Goal: Task Accomplishment & Management: Complete application form

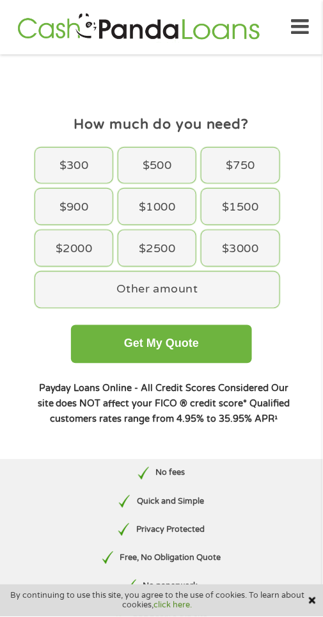
click at [166, 250] on div "$2500" at bounding box center [156, 248] width 77 height 36
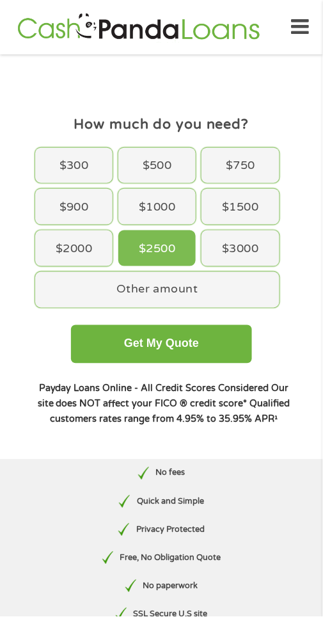
click at [168, 285] on div "Other amount" at bounding box center [157, 290] width 245 height 36
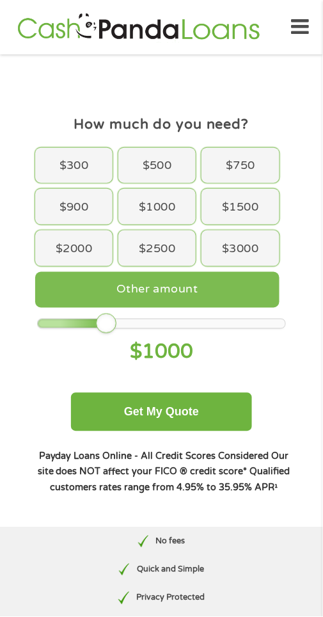
click at [170, 200] on div "$1000" at bounding box center [156, 207] width 77 height 36
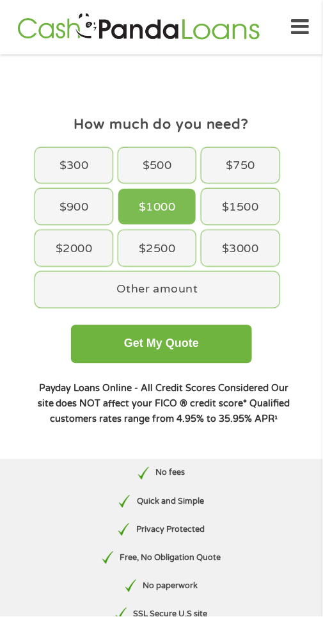
click at [189, 286] on div "Other amount" at bounding box center [157, 290] width 245 height 36
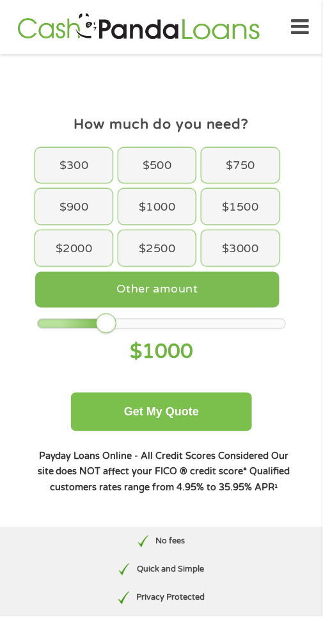
click at [190, 395] on button "Get My Quote" at bounding box center [161, 412] width 181 height 38
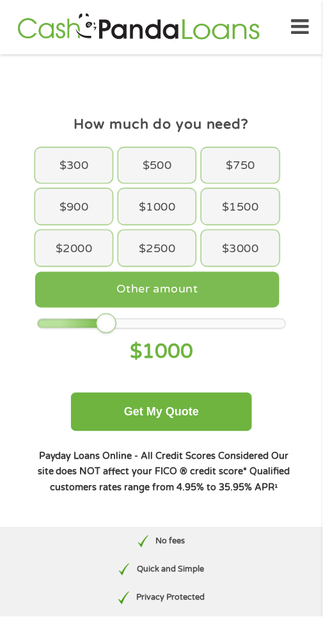
click at [192, 280] on div "Other amount" at bounding box center [157, 290] width 245 height 36
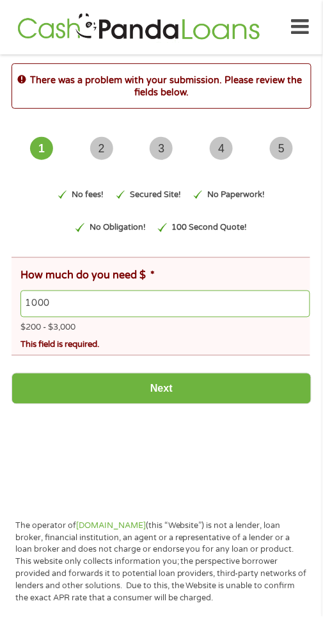
click at [98, 308] on input "1000" at bounding box center [165, 304] width 290 height 27
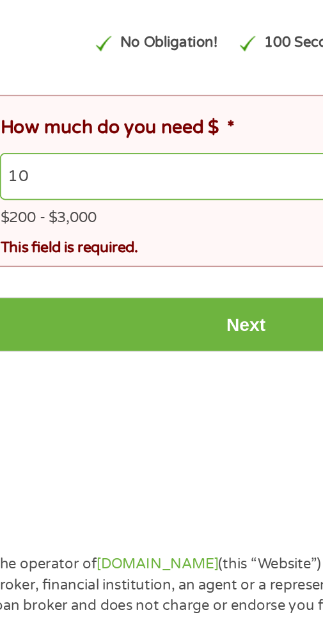
type input "1"
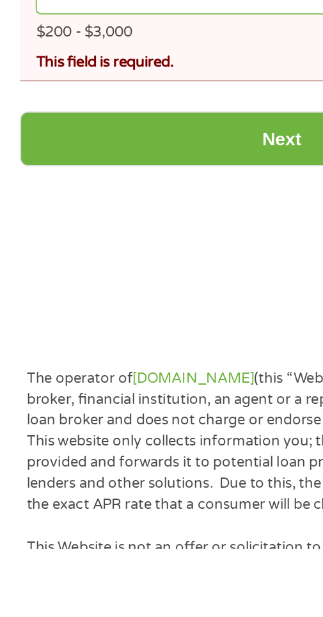
scroll to position [8, 0]
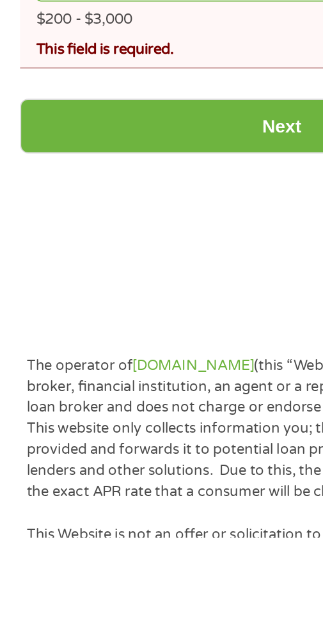
type input "2500"
click at [159, 380] on input "Next" at bounding box center [162, 381] width 300 height 31
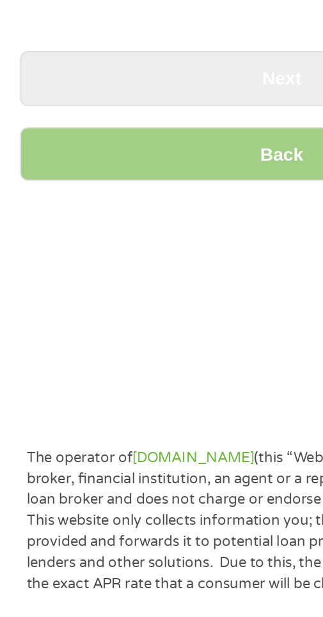
scroll to position [0, 0]
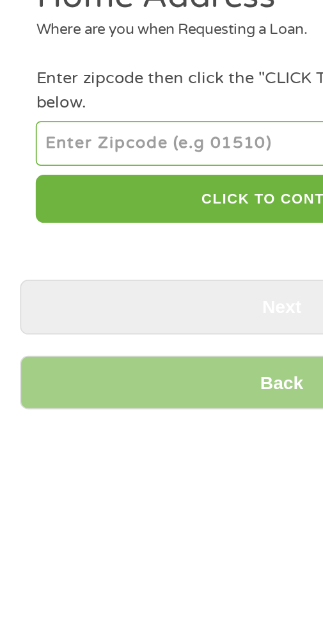
click at [78, 211] on input "number" at bounding box center [161, 215] width 282 height 26
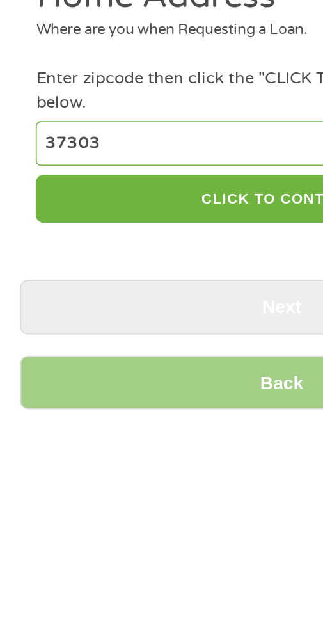
type input "37303"
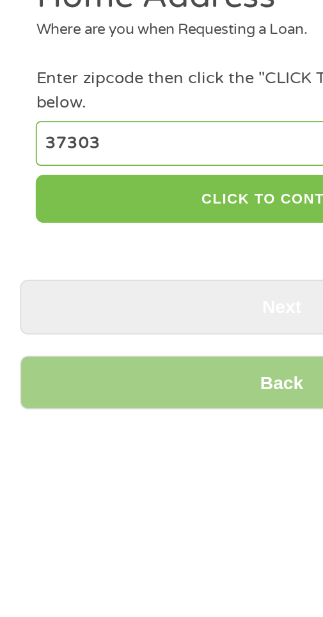
click at [166, 234] on button "CLICK TO CONTINUE" at bounding box center [161, 247] width 282 height 28
type input "37303"
type input "[GEOGRAPHIC_DATA]"
select select "[US_STATE]"
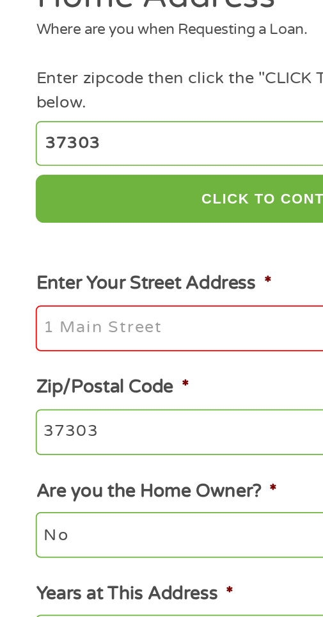
click at [97, 322] on input "Enter Your Street Address *" at bounding box center [161, 321] width 282 height 27
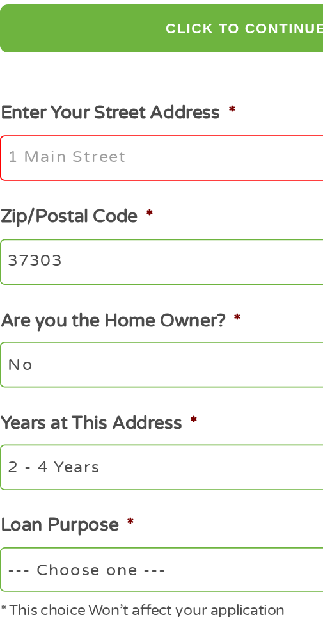
type input "428cumberlandave"
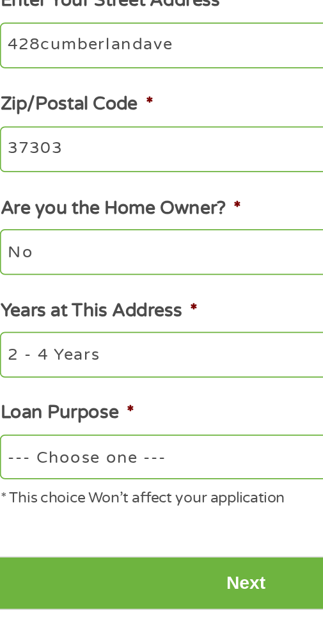
scroll to position [33, 0]
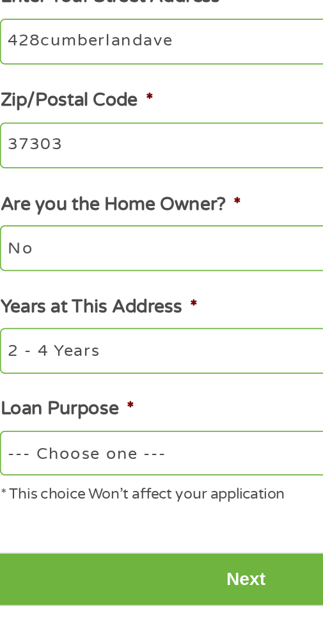
click at [117, 521] on select "--- Choose one --- Pay Bills Debt Consolidation Home Improvement Major Purchase…" at bounding box center [161, 524] width 282 height 26
select select "homeimprovement"
click at [20, 513] on select "--- Choose one --- Pay Bills Debt Consolidation Home Improvement Major Purchase…" at bounding box center [161, 524] width 282 height 26
click at [98, 467] on select "1 Year or less 1 - 2 Years 2 - 4 Years Over 4 Years" at bounding box center [161, 465] width 282 height 26
select select "60months"
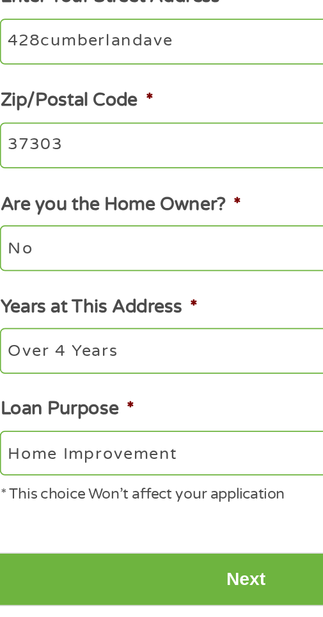
click at [20, 454] on select "1 Year or less 1 - 2 Years 2 - 4 Years Over 4 Years" at bounding box center [161, 465] width 282 height 26
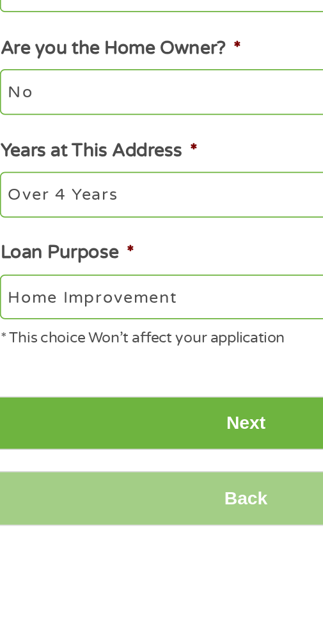
scroll to position [107, 0]
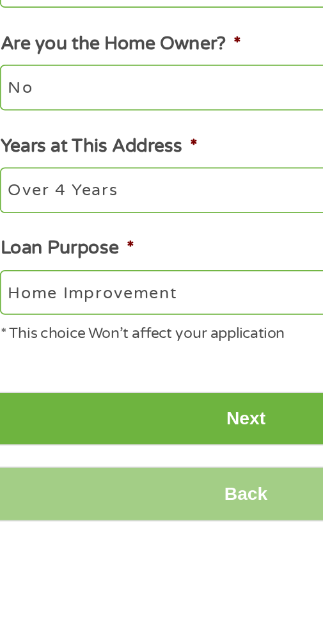
click at [172, 522] on input "Next" at bounding box center [162, 522] width 300 height 31
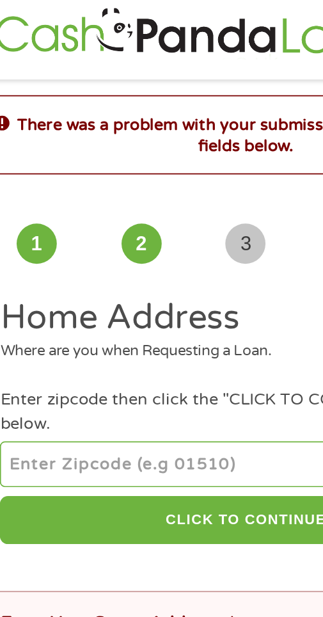
scroll to position [4, 5]
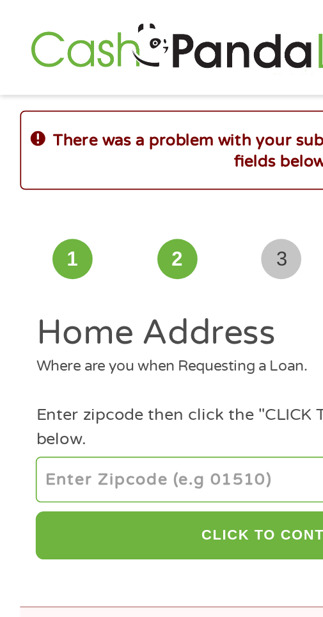
click at [92, 274] on input "number" at bounding box center [161, 275] width 282 height 26
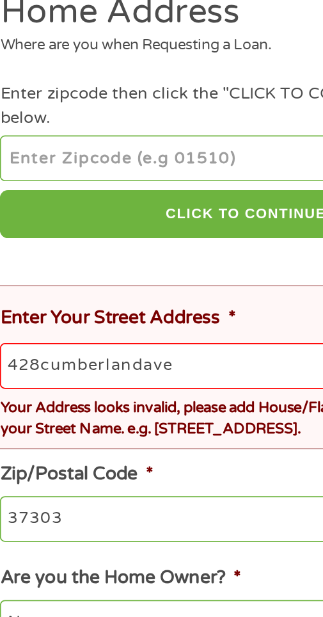
type input "37303"
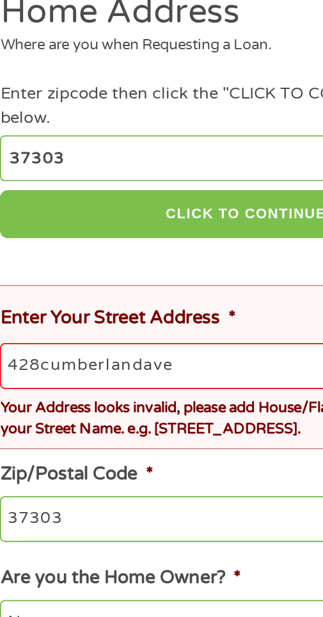
click at [177, 307] on button "CLICK TO CONTINUE" at bounding box center [161, 307] width 282 height 28
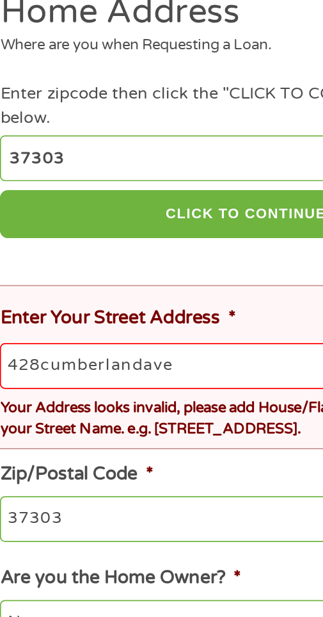
click at [138, 396] on input "428cumberlandave" at bounding box center [165, 394] width 290 height 27
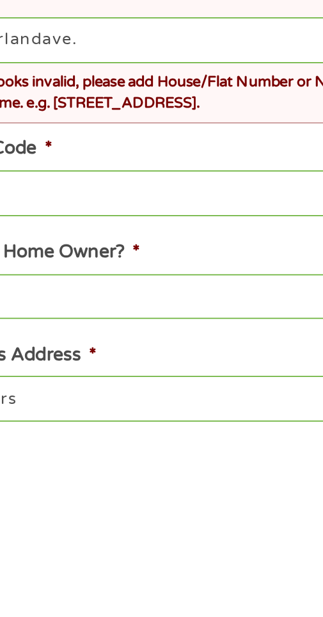
click at [187, 416] on div "Your Address looks invalid, please add House/Flat Number or Name to your Street…" at bounding box center [165, 422] width 290 height 30
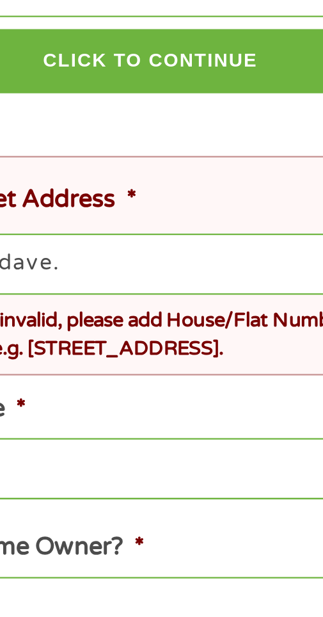
scroll to position [3, 0]
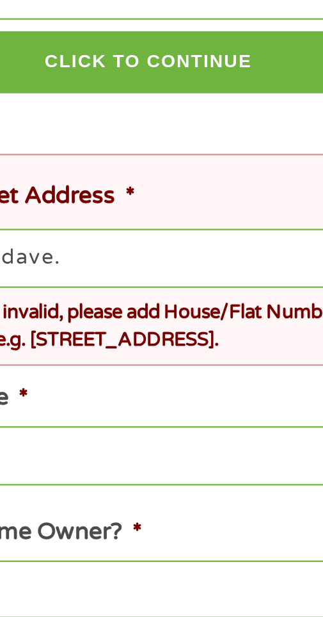
click at [167, 342] on ul "Home Address Where are you when Requesting a Loan. Enter zipcode then click the…" at bounding box center [162, 434] width 300 height 519
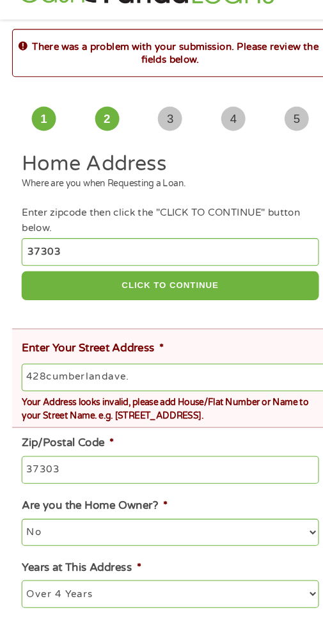
scroll to position [3, 0]
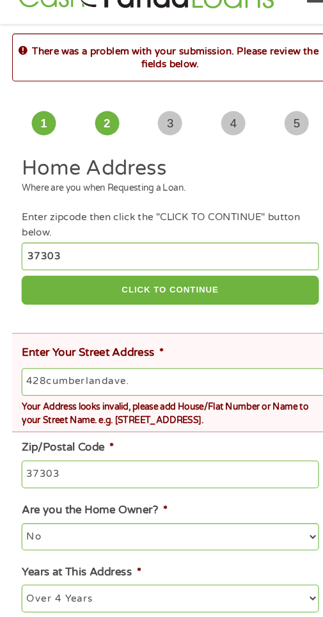
click at [141, 387] on input "428cumberlandave." at bounding box center [165, 391] width 290 height 27
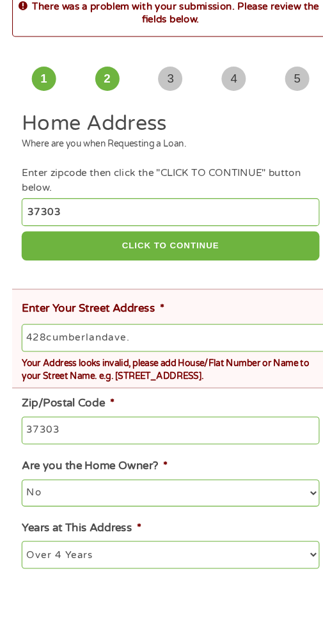
scroll to position [5, 0]
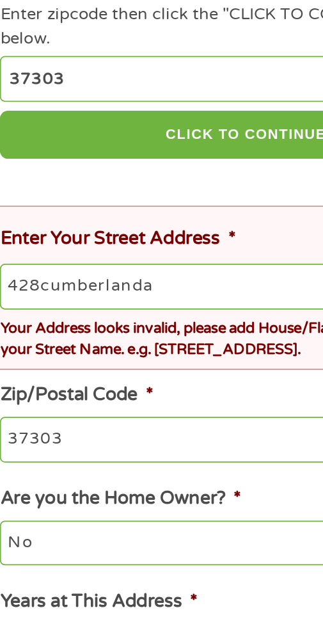
click at [126, 384] on input "428cumberlanda" at bounding box center [165, 389] width 290 height 27
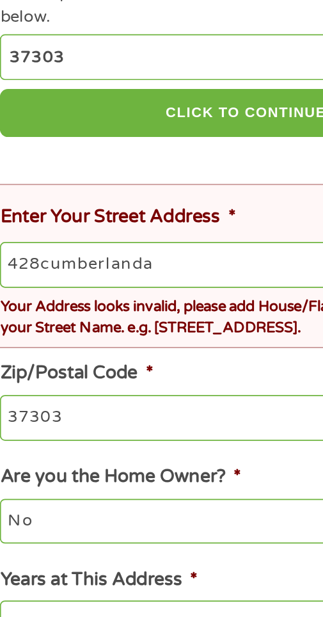
click at [123, 387] on input "428cumberlanda" at bounding box center [165, 389] width 290 height 27
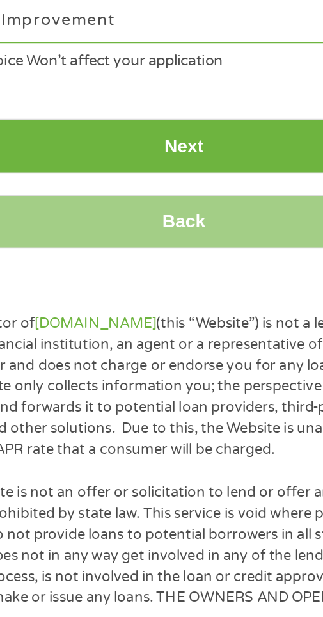
scroll to position [379, 0]
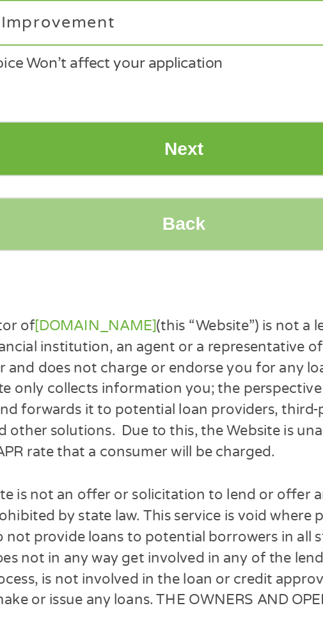
type input "428cumberlandavenue [GEOGRAPHIC_DATA] [US_STATE] m"
click at [175, 355] on input "Next" at bounding box center [162, 351] width 300 height 31
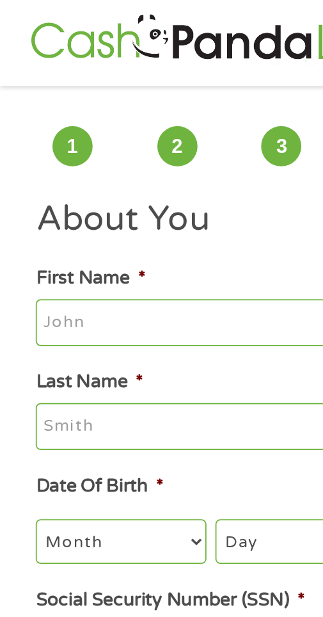
scroll to position [0, 0]
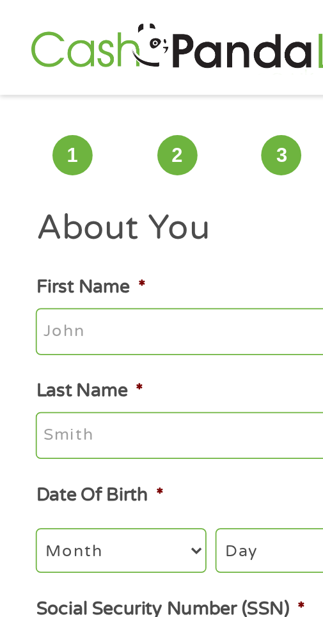
click at [65, 191] on input "First Name *" at bounding box center [161, 190] width 282 height 27
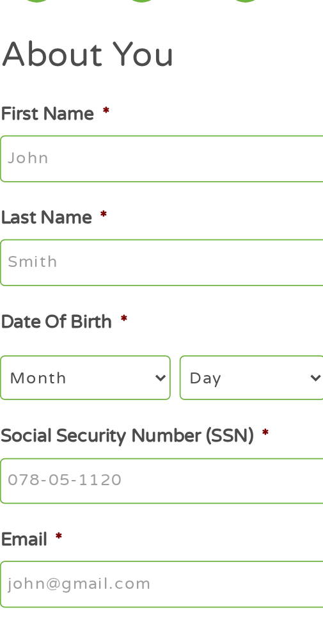
type input "[PERSON_NAME]"
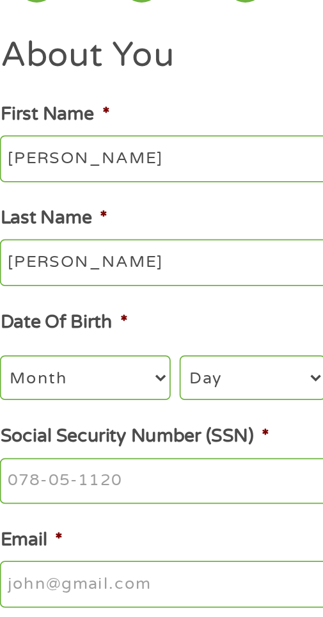
type input "[EMAIL_ADDRESS][DOMAIN_NAME]"
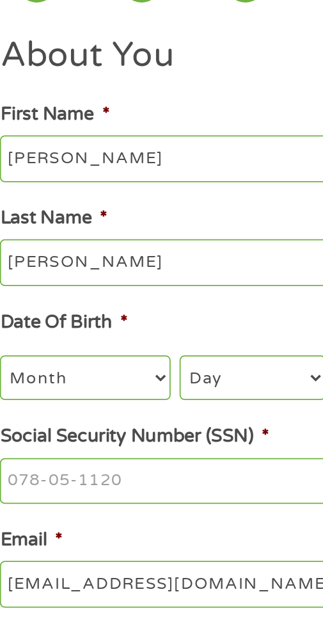
type input "[PHONE_NUMBER]"
click at [93, 310] on select "Month 1 2 3 4 5 6 7 8 9 10 11 12" at bounding box center [69, 316] width 98 height 26
select select "8"
click at [20, 305] on select "Month 1 2 3 4 5 6 7 8 9 10 11 12" at bounding box center [69, 316] width 98 height 26
click at [161, 321] on select "Day 1 2 3 4 5 6 7 8 9 10 11 12 13 14 15 16 17 18 19 20 21 22 23 24 25 26 27 28 …" at bounding box center [166, 316] width 84 height 26
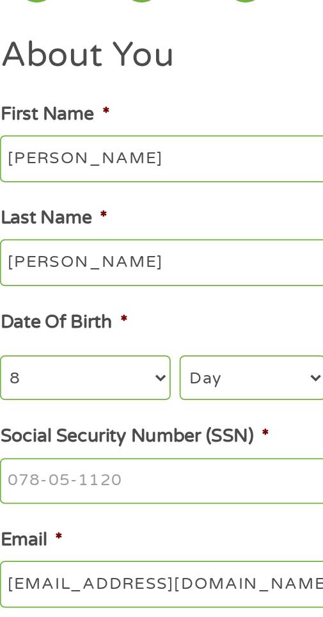
select select "1"
click at [124, 305] on select "Day 1 2 3 4 5 6 7 8 9 10 11 12 13 14 15 16 17 18 19 20 21 22 23 24 25 26 27 28 …" at bounding box center [166, 316] width 84 height 26
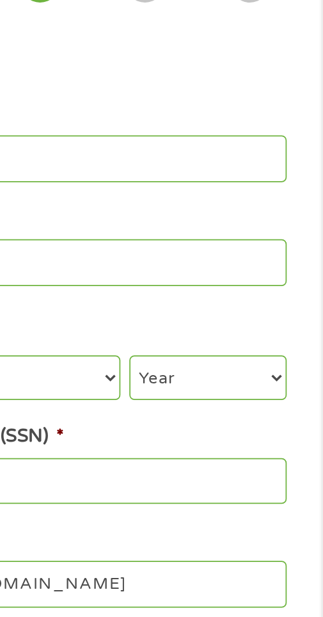
click at [262, 314] on select "Year [DATE] 2006 2005 2004 2003 2002 2001 2000 1999 1998 1997 1996 1995 1994 19…" at bounding box center [258, 316] width 90 height 26
select select "1962"
click at [213, 305] on select "Year [DATE] 2006 2005 2004 2003 2002 2001 2000 1999 1998 1997 1996 1995 1994 19…" at bounding box center [258, 316] width 90 height 26
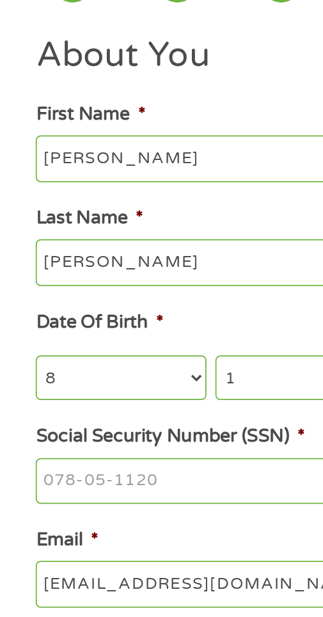
click at [100, 375] on input "Social Security Number (SSN) *" at bounding box center [161, 375] width 282 height 27
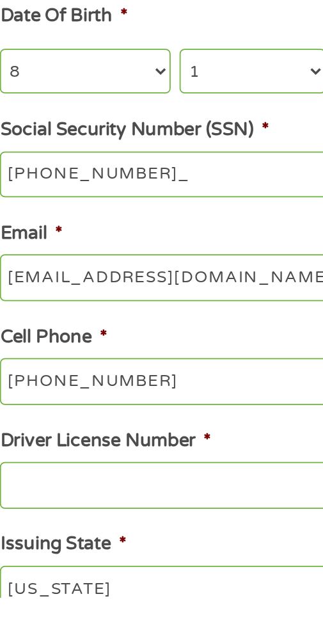
type input "412-21-8673"
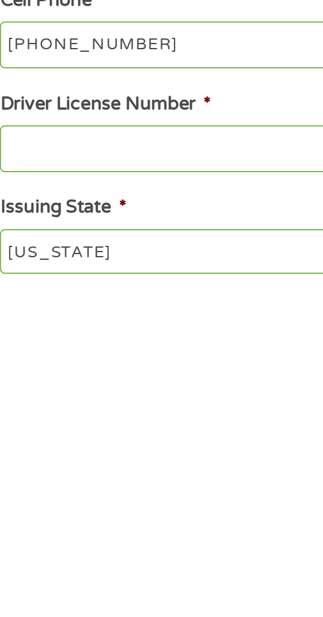
scroll to position [37, 0]
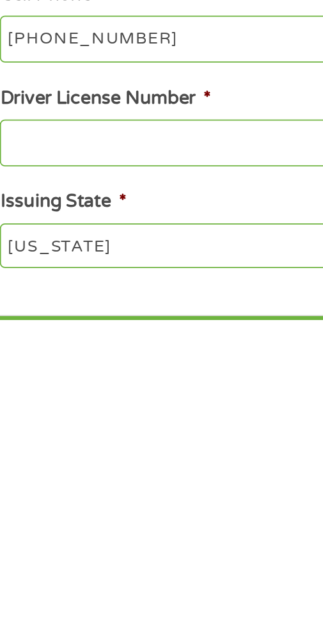
click at [122, 522] on input "Driver License Number *" at bounding box center [161, 516] width 282 height 27
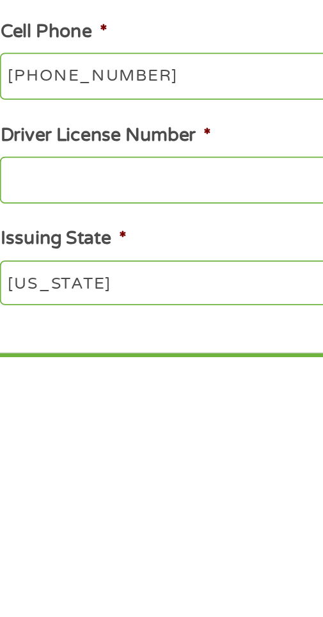
click at [96, 522] on input "Driver License Number *" at bounding box center [161, 516] width 282 height 27
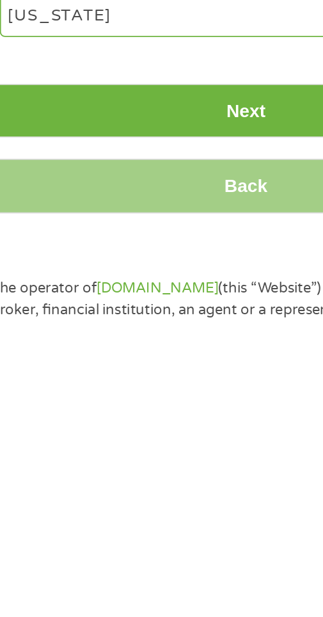
type input "054110618"
click at [170, 500] on input "Next" at bounding box center [162, 497] width 300 height 31
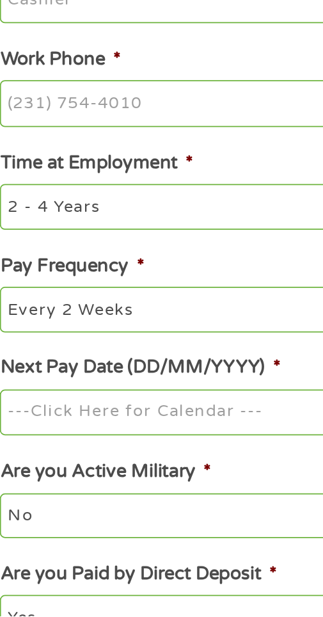
scroll to position [0, 0]
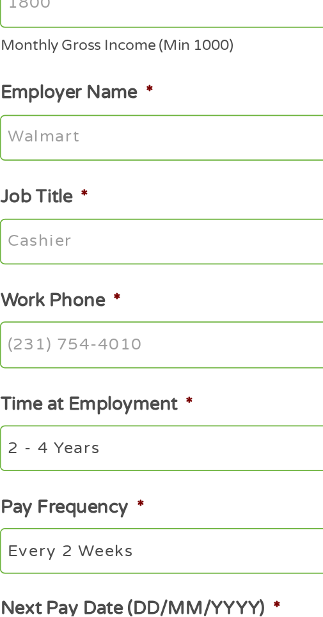
click at [113, 346] on input "Employer Name *" at bounding box center [161, 343] width 282 height 27
type input "SSI"
click at [89, 397] on input "Job Title *" at bounding box center [161, 402] width 282 height 27
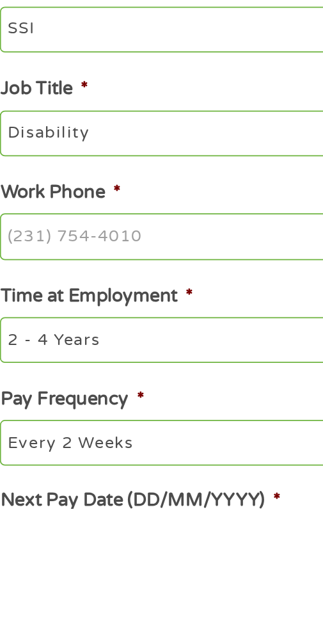
type input "Disability"
click at [99, 457] on input "Work Phone *" at bounding box center [161, 461] width 282 height 27
type input "(___) ___-____"
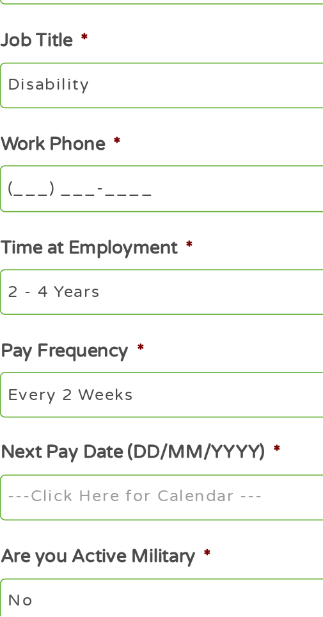
scroll to position [90, 0]
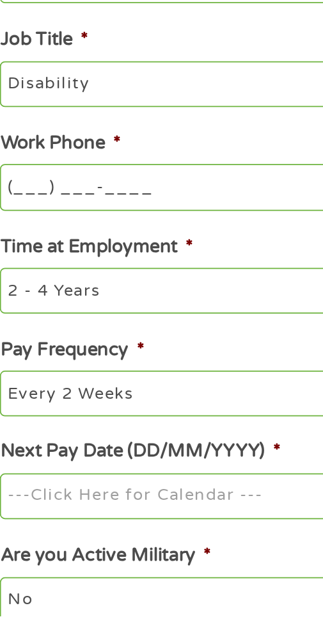
click at [76, 375] on input "(___) ___-____" at bounding box center [161, 371] width 282 height 27
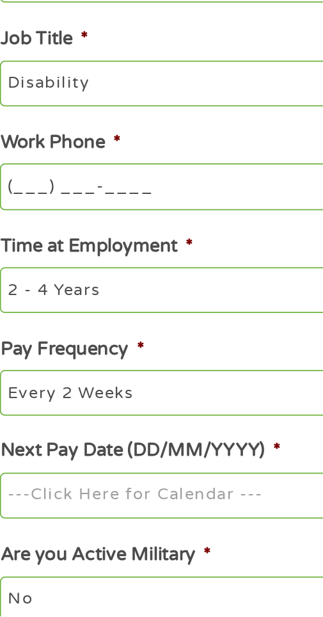
click at [44, 371] on input "(___) ___-____" at bounding box center [161, 371] width 282 height 27
click at [29, 371] on input "(__8) 00_-____" at bounding box center [161, 371] width 282 height 27
click at [76, 368] on input "(__8) 00_-____" at bounding box center [161, 371] width 282 height 27
type input "[PHONE_NUMBER]"
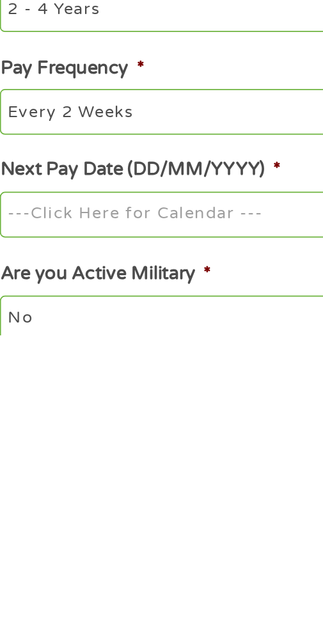
click at [124, 491] on select "--- Choose one --- Every 2 Weeks Every Week Monthly Semi-Monthly" at bounding box center [161, 489] width 282 height 26
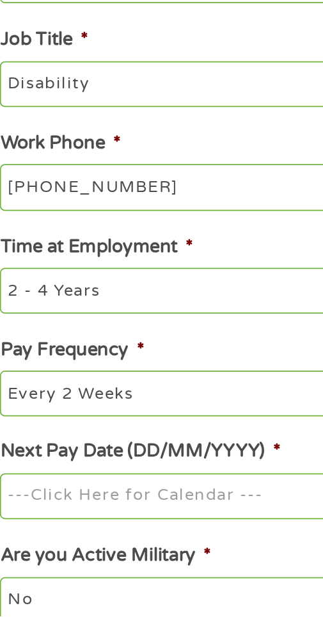
select select "monthly"
click at [20, 480] on select "--- Choose one --- Every 2 Weeks Every Week Monthly Semi-Monthly" at bounding box center [161, 489] width 282 height 26
click at [124, 550] on input "Next Pay Date (DD/MM/YYYY) *" at bounding box center [161, 548] width 282 height 27
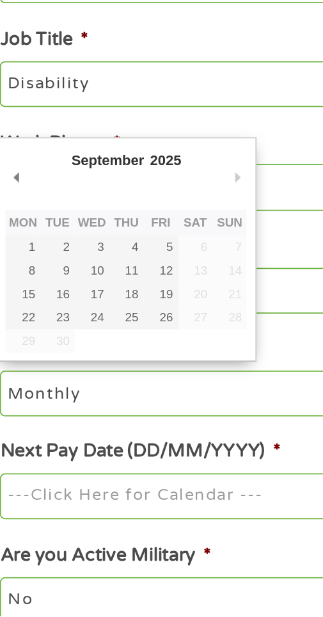
type input "[DATE]"
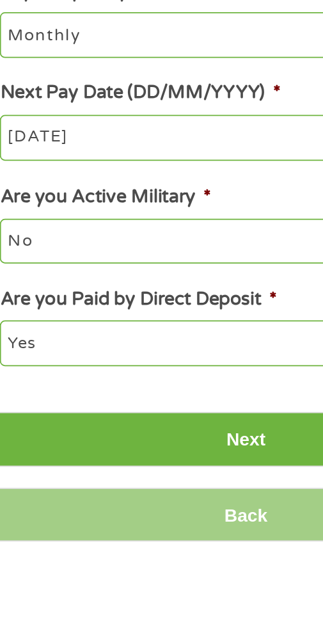
scroll to position [278, 0]
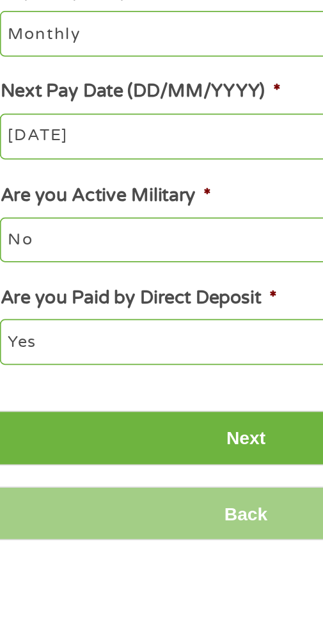
click at [172, 526] on input "Next" at bounding box center [162, 533] width 300 height 31
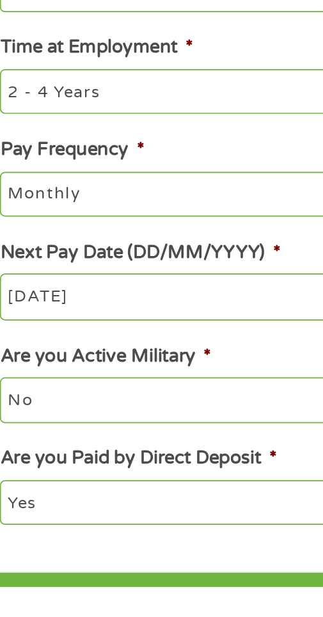
click at [181, 432] on span "*" at bounding box center [179, 425] width 4 height 13
click at [181, 465] on input "[DATE]" at bounding box center [161, 451] width 282 height 27
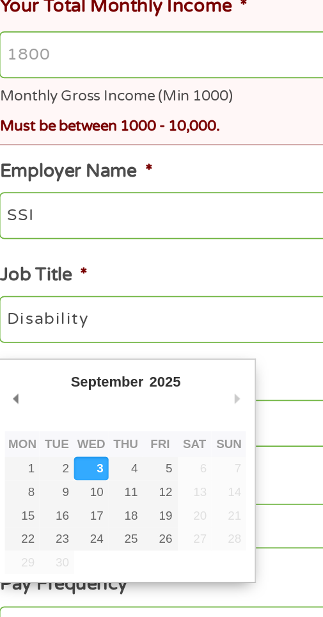
scroll to position [4, 5]
click at [61, 263] on input "Your Total Monthly Income *" at bounding box center [165, 258] width 290 height 27
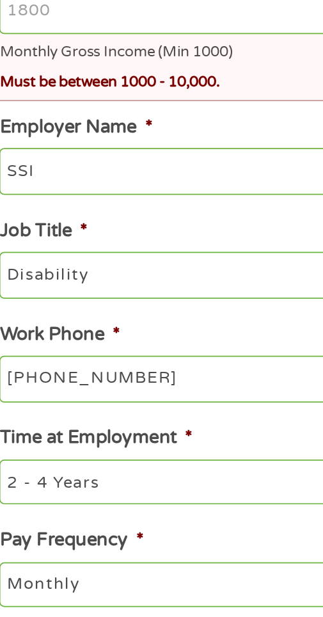
click at [67, 263] on input "Your Total Monthly Income *" at bounding box center [165, 258] width 290 height 27
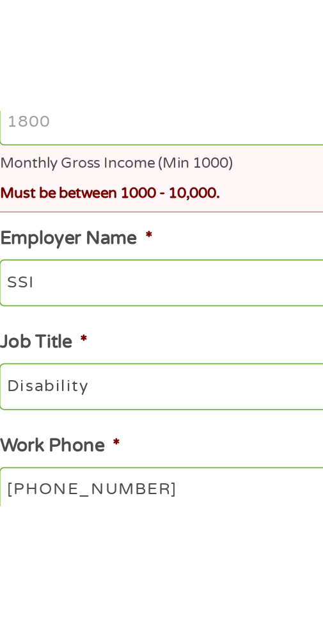
scroll to position [164, 0]
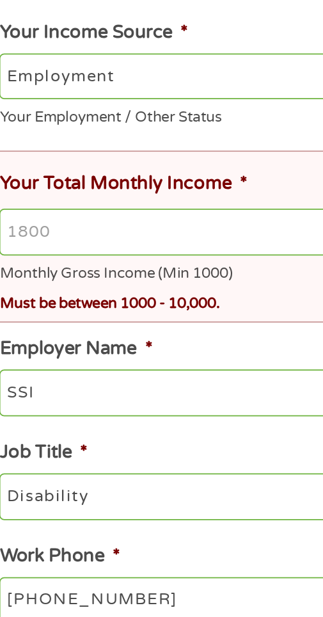
click at [66, 177] on input "Your Total Monthly Income *" at bounding box center [165, 175] width 290 height 27
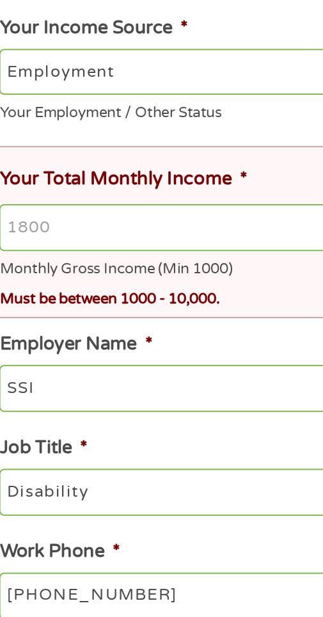
click at [61, 172] on input "Your Total Monthly Income *" at bounding box center [165, 175] width 290 height 27
click at [55, 169] on input "Your Total Monthly Income *" at bounding box center [165, 175] width 290 height 27
click at [49, 174] on input "Your Total Monthly Income *" at bounding box center [165, 175] width 290 height 27
click at [55, 179] on input "Your Total Monthly Income *" at bounding box center [165, 175] width 290 height 27
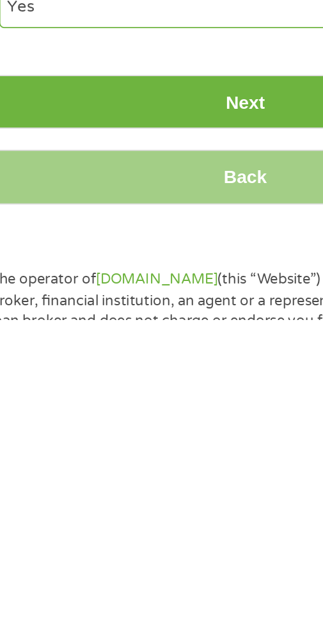
type input "1500"
click at [180, 498] on input "Next" at bounding box center [162, 492] width 300 height 31
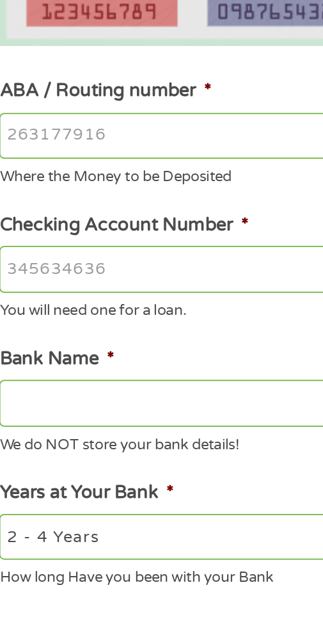
scroll to position [28, 0]
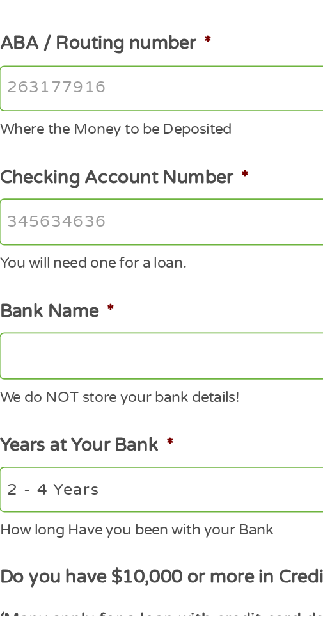
click at [131, 318] on input "ABA / Routing number *" at bounding box center [161, 315] width 282 height 27
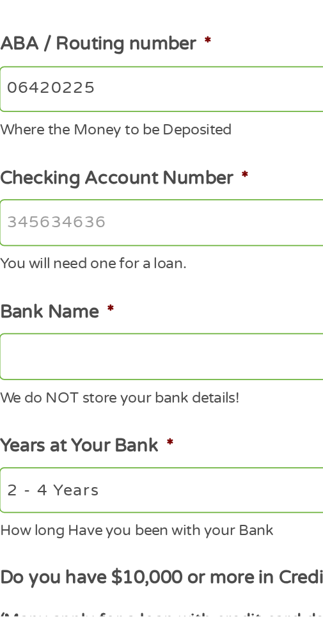
type input "064202255"
type input "CITIZENS NATIONAL BANK"
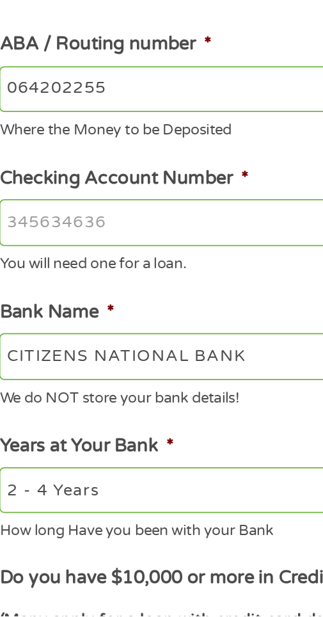
type input "064202255"
click at [158, 388] on input "Checking Account Number *" at bounding box center [161, 391] width 282 height 27
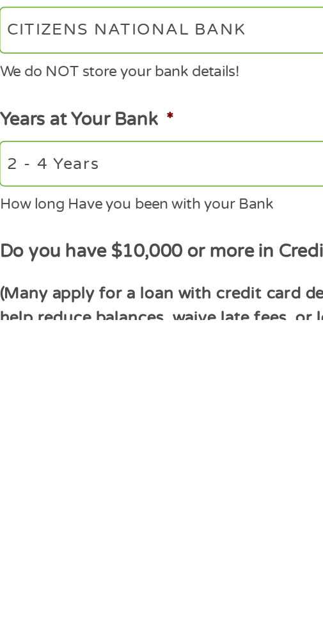
type input "4437635"
click at [119, 535] on select "2 - 4 Years 6 - 12 Months 1 - 2 Years Over 4 Years" at bounding box center [161, 528] width 282 height 26
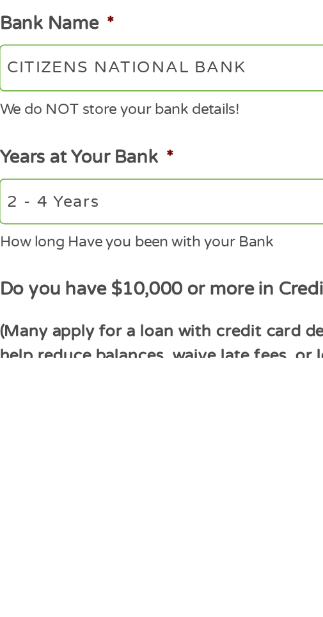
scroll to position [45, 0]
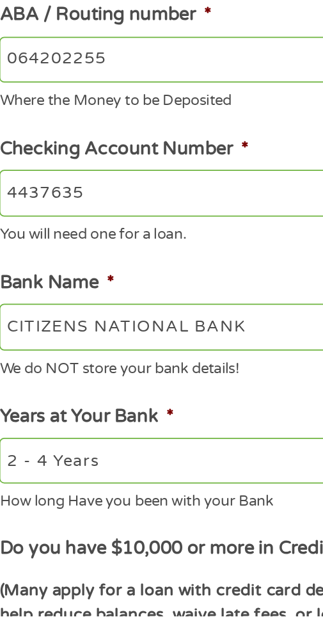
select select "24months"
click at [20, 517] on select "2 - 4 Years 6 - 12 Months 1 - 2 Years Over 4 Years" at bounding box center [161, 528] width 282 height 26
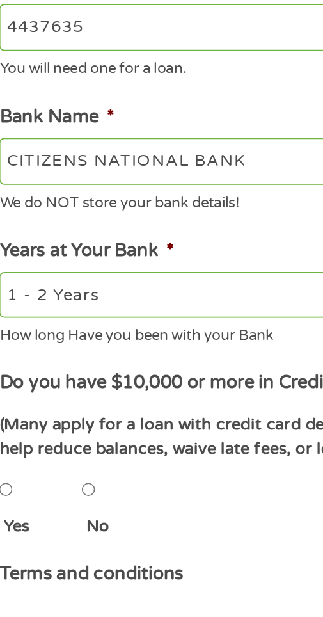
scroll to position [125, 0]
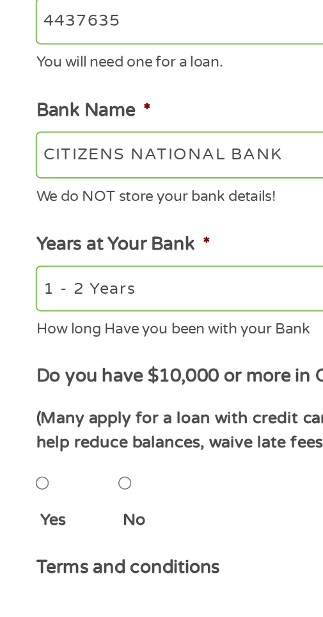
click at [76, 560] on input "No" at bounding box center [72, 560] width 8 height 26
radio input "true"
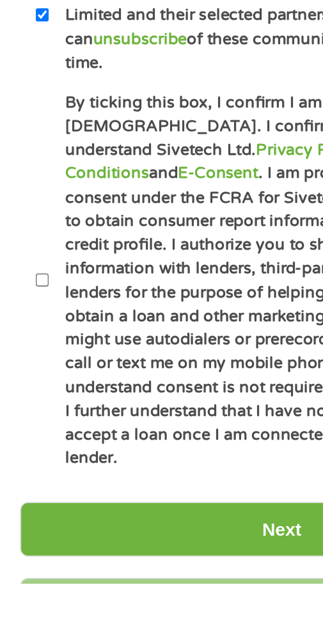
scroll to position [496, 0]
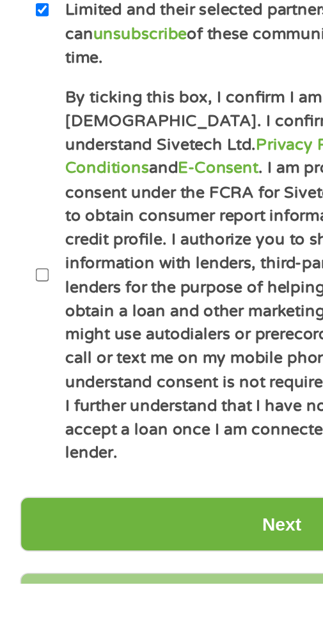
click at [24, 432] on input "By ticking this box, I confirm I am at least [DEMOGRAPHIC_DATA]. I confirm I ha…" at bounding box center [24, 440] width 8 height 26
checkbox input "true"
click at [154, 567] on input "Next" at bounding box center [162, 582] width 300 height 31
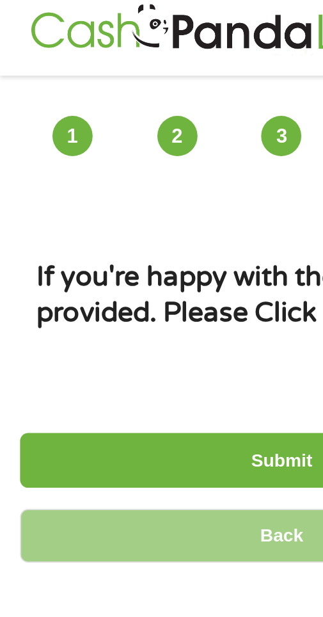
scroll to position [0, 0]
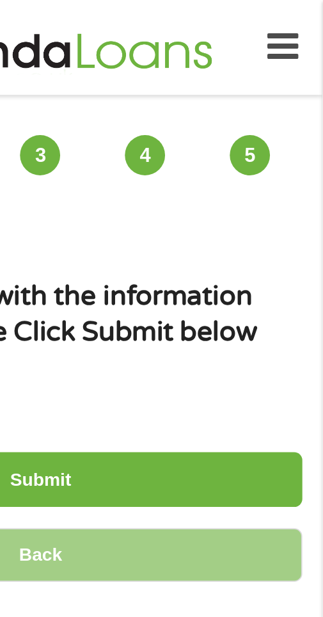
click at [175, 280] on input "Submit" at bounding box center [162, 274] width 300 height 31
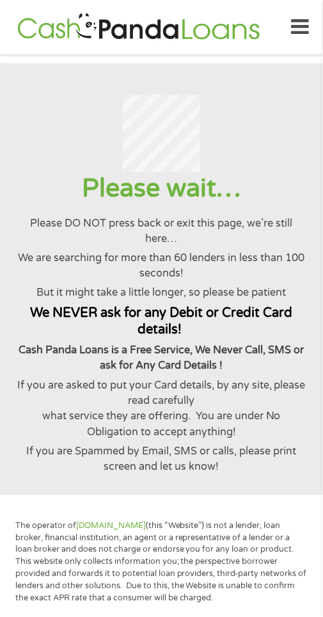
click at [280, 132] on div at bounding box center [161, 133] width 292 height 77
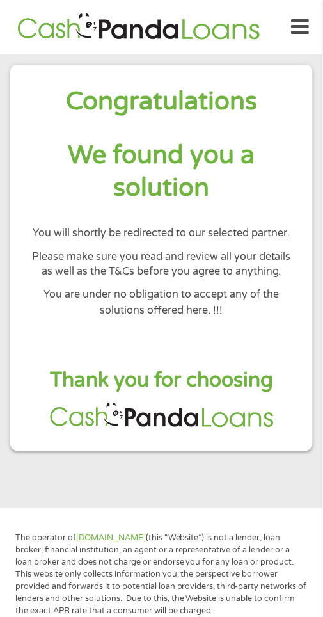
click at [280, 325] on div "Congratulations We found you a solution You will shortly be redirected to our s…" at bounding box center [161, 213] width 261 height 257
